Goal: Check status

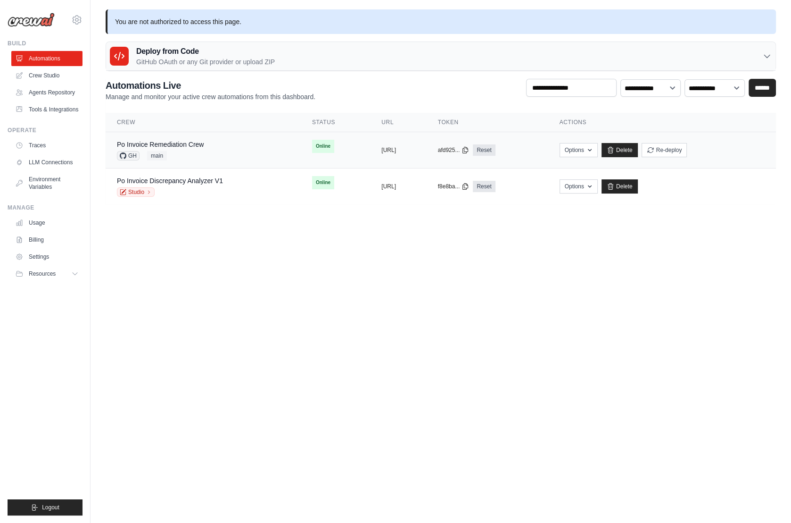
click at [191, 151] on div "GH main" at bounding box center [160, 155] width 87 height 9
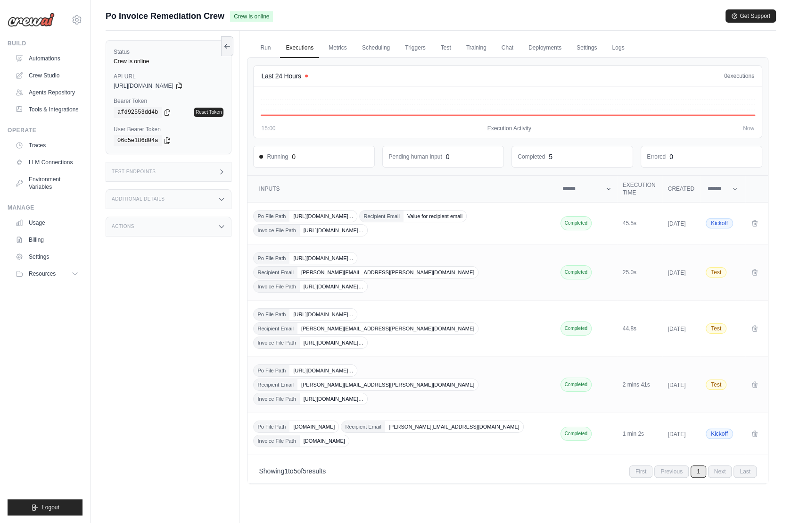
drag, startPoint x: 113, startPoint y: 84, endPoint x: 172, endPoint y: 86, distance: 59.0
click at [172, 86] on div "Status Crew is online API URL copied https://po-invoice-remediation-crew-adc382…" at bounding box center [169, 97] width 126 height 114
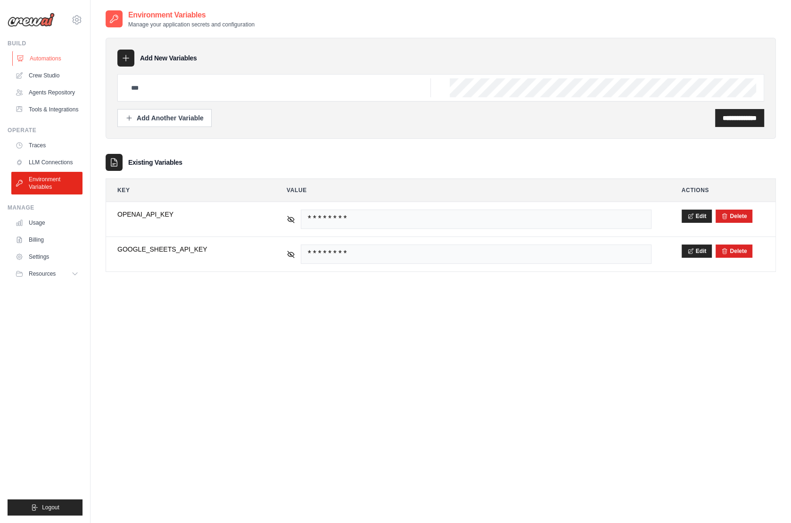
click at [45, 56] on link "Automations" at bounding box center [47, 58] width 71 height 15
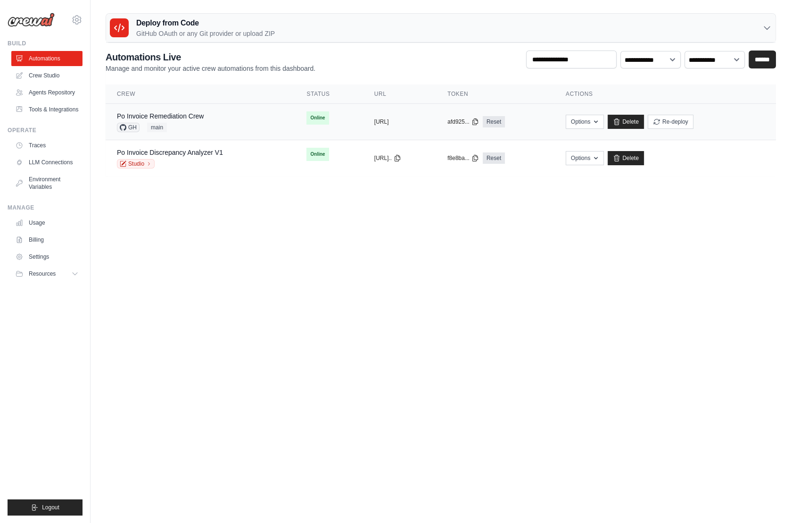
click at [232, 114] on div "Po Invoice Remediation Crew GH main" at bounding box center [200, 121] width 167 height 21
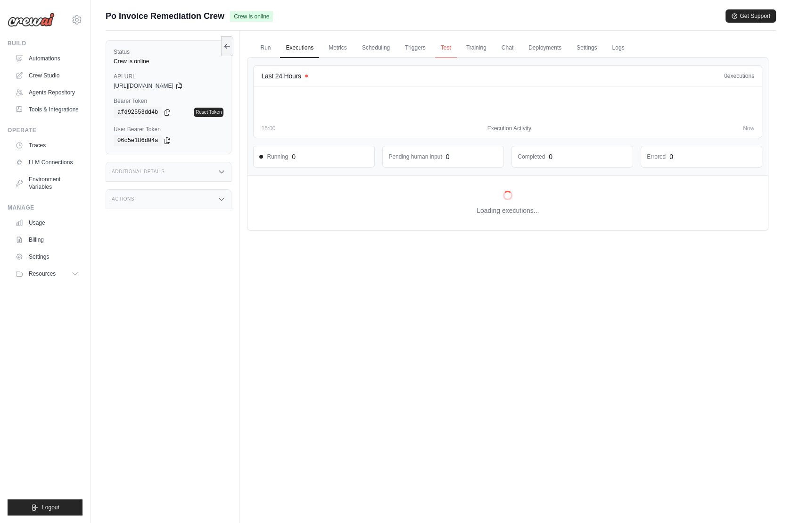
click at [446, 49] on link "Test" at bounding box center [446, 48] width 22 height 20
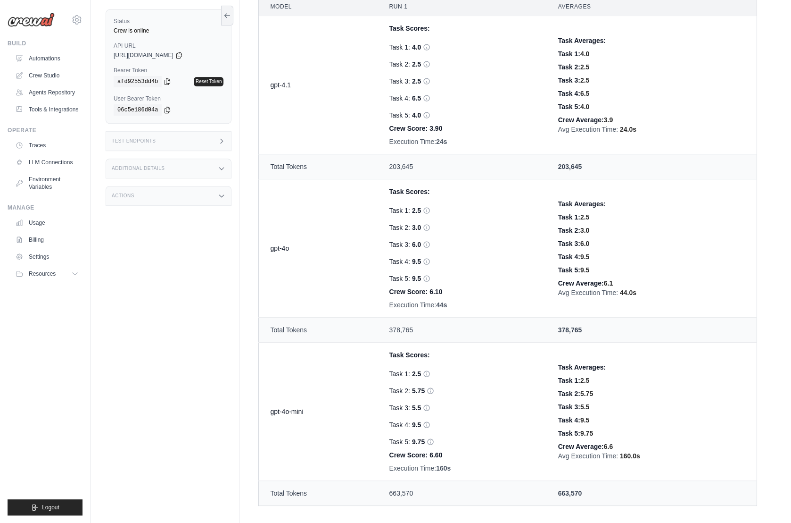
scroll to position [358, 0]
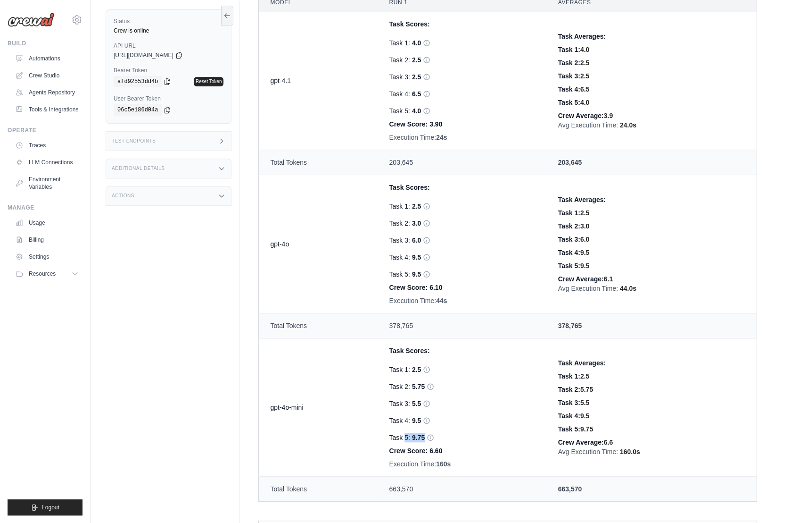
drag, startPoint x: 385, startPoint y: 433, endPoint x: 424, endPoint y: 433, distance: 39.1
click at [424, 433] on td "Task Scores: Task 1: 2.5 Task 2: 5.75 [MEDICAL_DATA] Score: 8 Verdict: Hallucin…" at bounding box center [462, 407] width 169 height 138
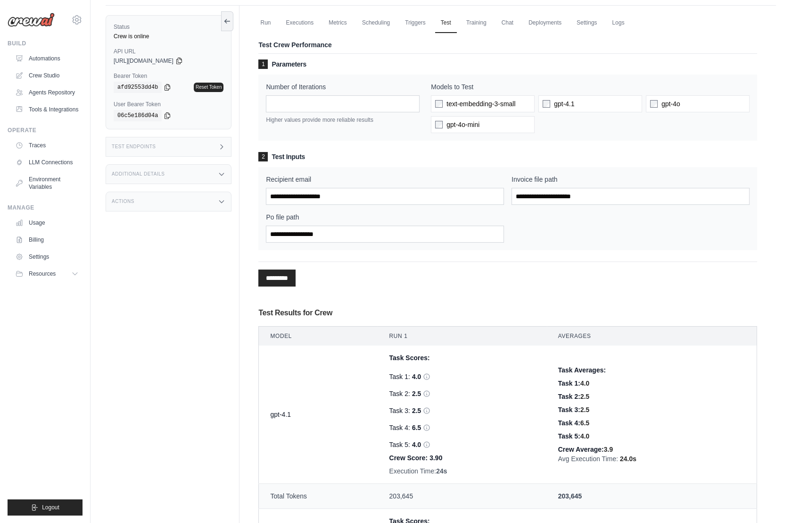
scroll to position [0, 0]
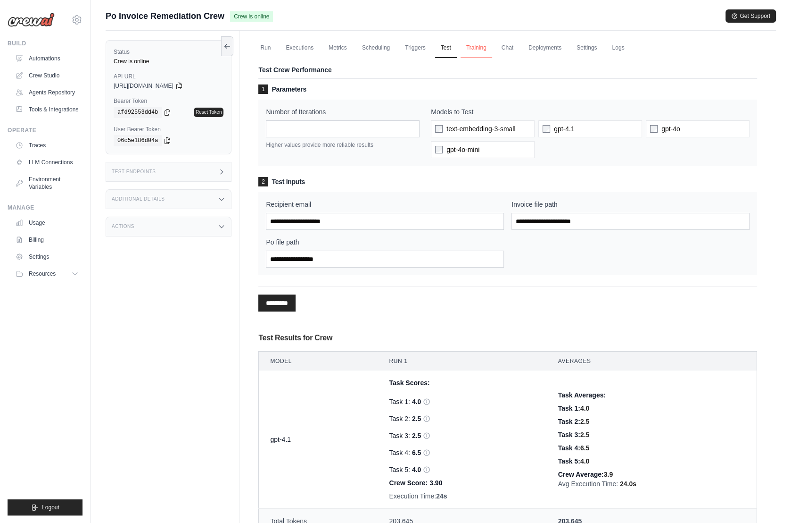
click at [477, 50] on link "Training" at bounding box center [477, 48] width 32 height 20
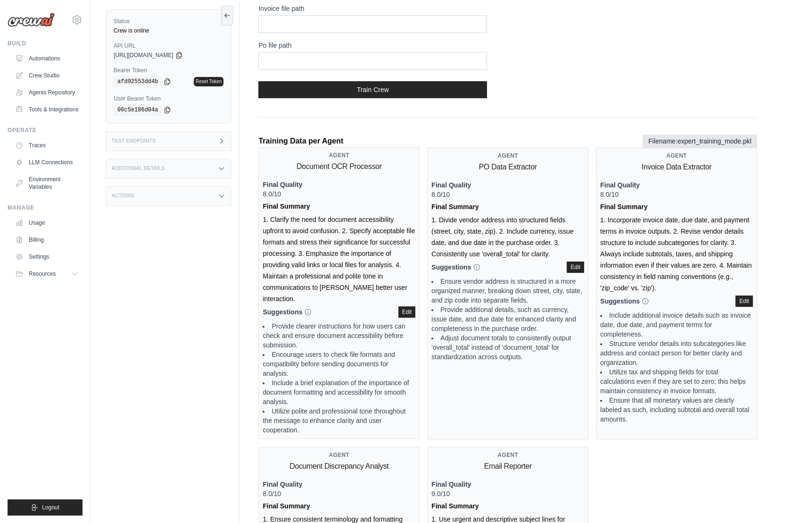
scroll to position [176, 0]
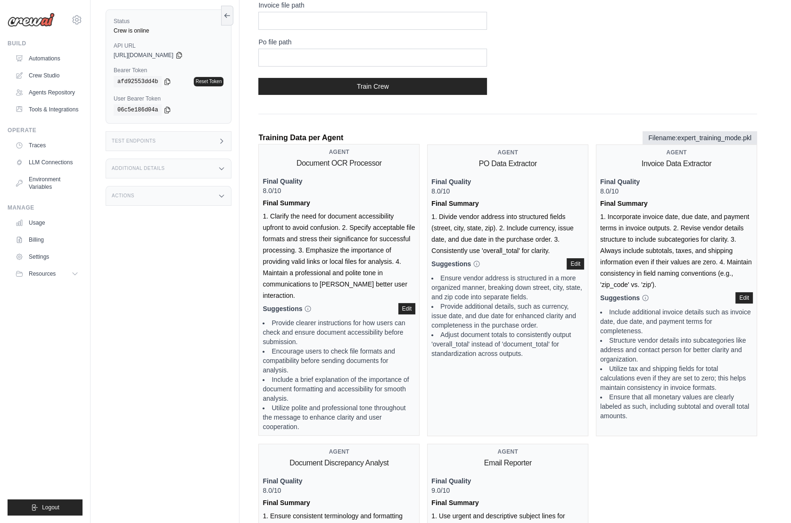
drag, startPoint x: 265, startPoint y: 198, endPoint x: 360, endPoint y: 292, distance: 134.4
click at [360, 292] on div "Agent Document OCR Processor Final Quality 8.0/10 Final Summary 1. Clarify the …" at bounding box center [338, 289] width 161 height 291
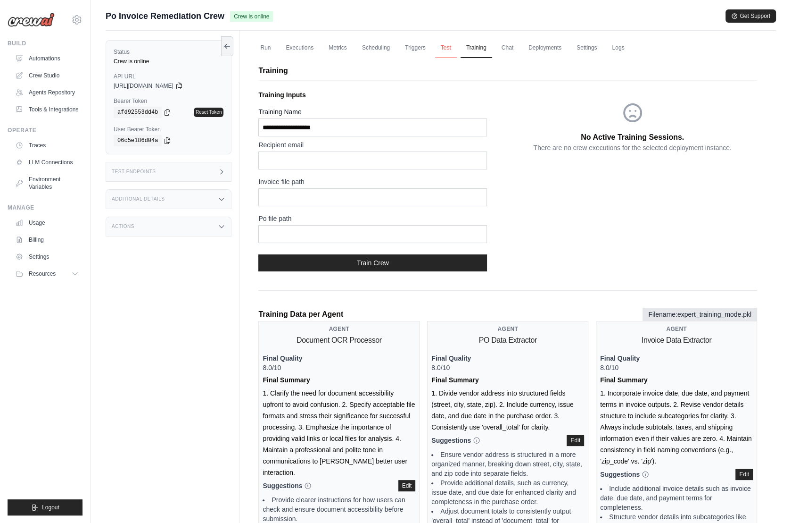
click at [449, 45] on link "Test" at bounding box center [446, 48] width 22 height 20
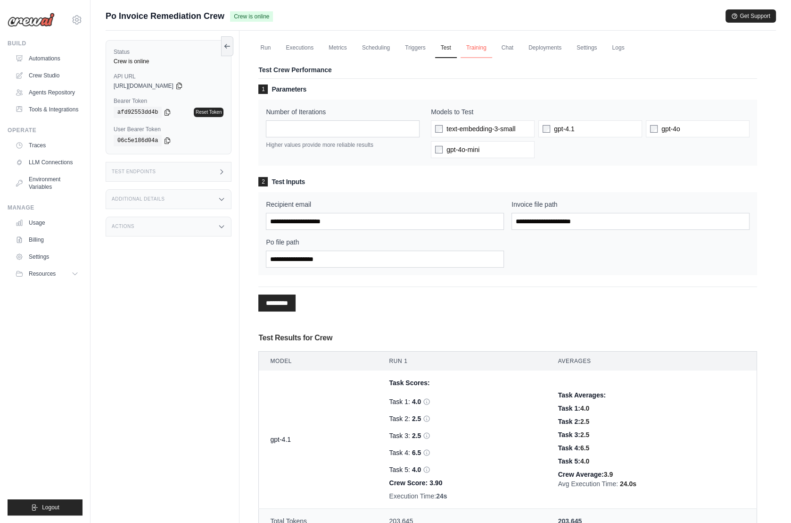
click at [481, 49] on link "Training" at bounding box center [477, 48] width 32 height 20
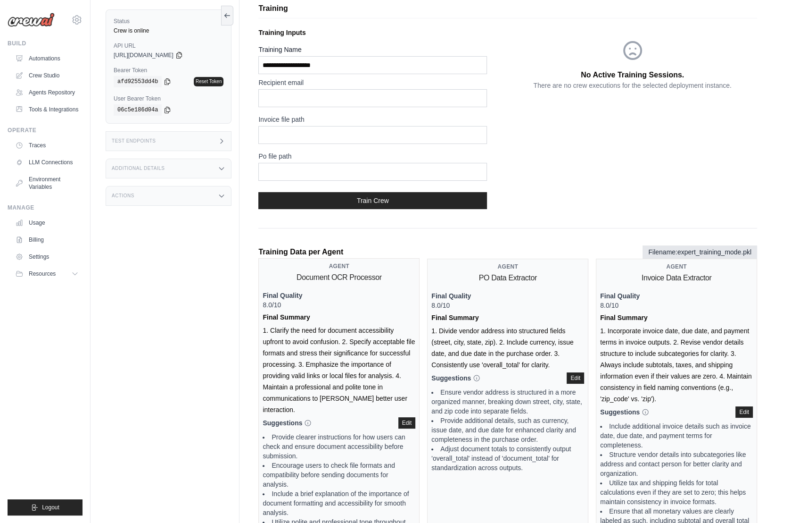
scroll to position [69, 0]
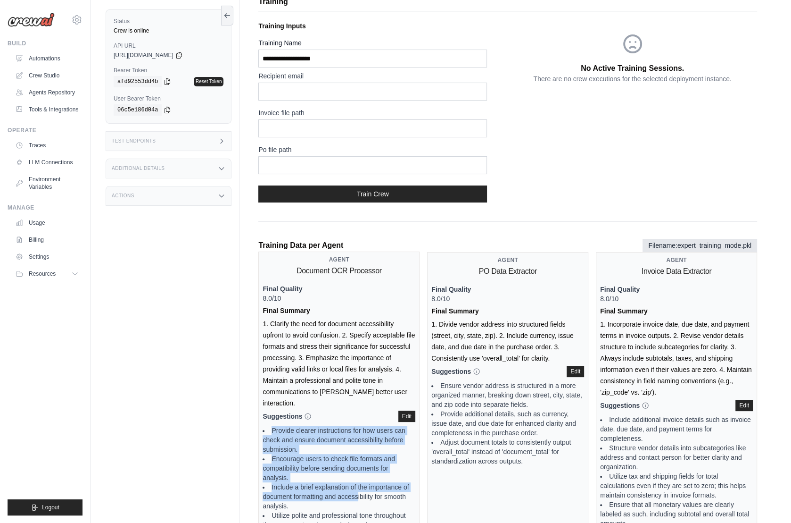
drag, startPoint x: 272, startPoint y: 415, endPoint x: 357, endPoint y: 476, distance: 104.1
click at [357, 476] on ul "Provide clearer instructions for how users can check and ensure document access…" at bounding box center [339, 481] width 153 height 113
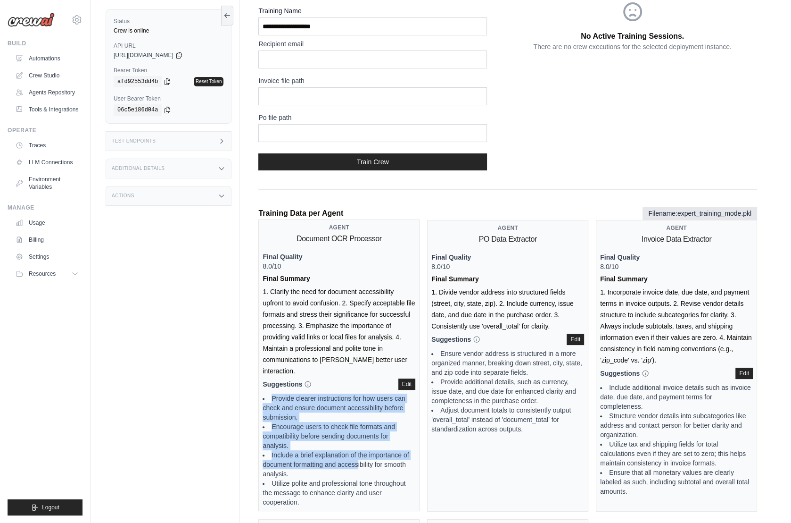
scroll to position [101, 0]
